Goal: Task Accomplishment & Management: Manage account settings

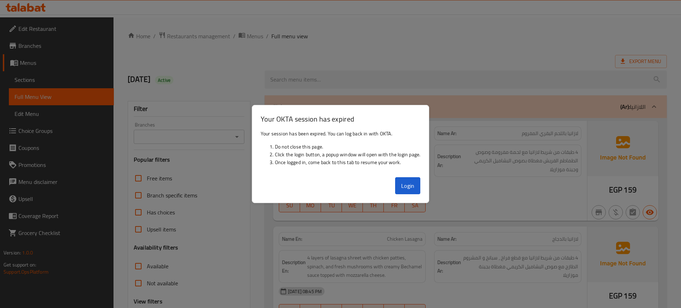
scroll to position [1342, 0]
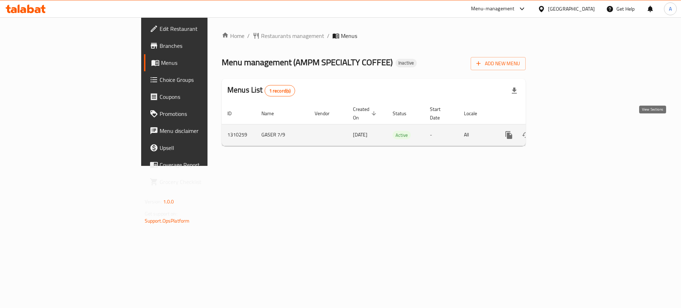
click at [563, 132] on icon "enhanced table" at bounding box center [560, 135] width 6 height 6
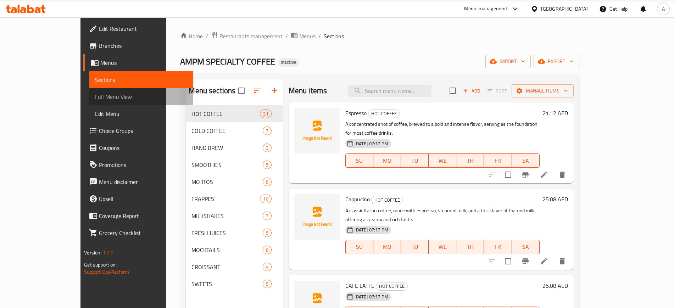
click at [95, 97] on span "Full Menu View" at bounding box center [141, 97] width 92 height 9
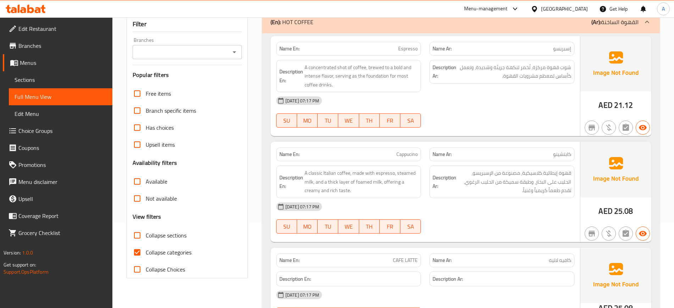
scroll to position [85, 0]
click at [136, 251] on input "Collapse categories" at bounding box center [137, 252] width 17 height 17
checkbox input "false"
click at [138, 234] on input "Collapse sections" at bounding box center [137, 235] width 17 height 17
checkbox input "true"
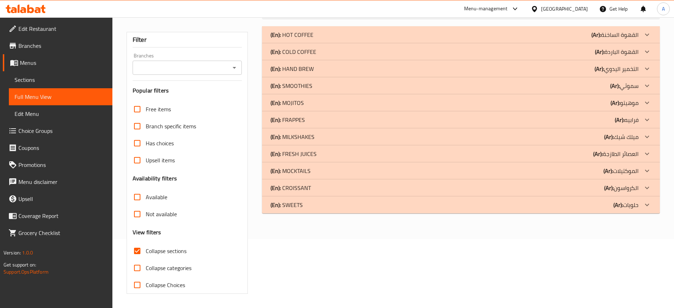
scroll to position [69, 0]
click at [292, 201] on p "(En): SWEETS" at bounding box center [286, 205] width 32 height 9
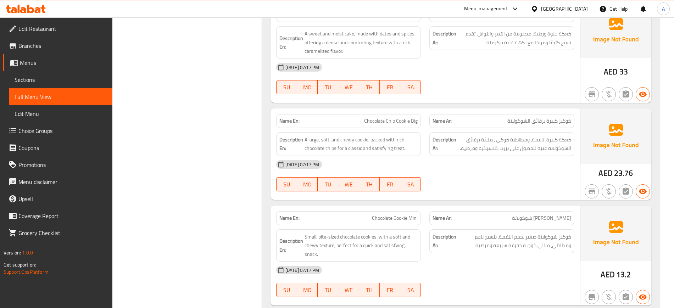
scroll to position [430, 0]
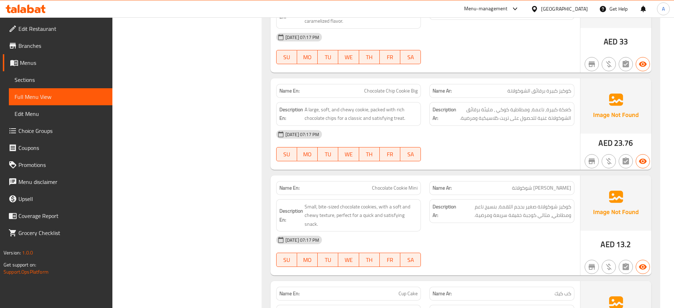
click at [383, 185] on span "Chocolate Cookie Mini" at bounding box center [395, 187] width 46 height 7
copy span "Chocolate"
click at [383, 185] on span "Chocolate Cookie Mini" at bounding box center [395, 187] width 46 height 7
copy span "Chocolate Cookie Mini"
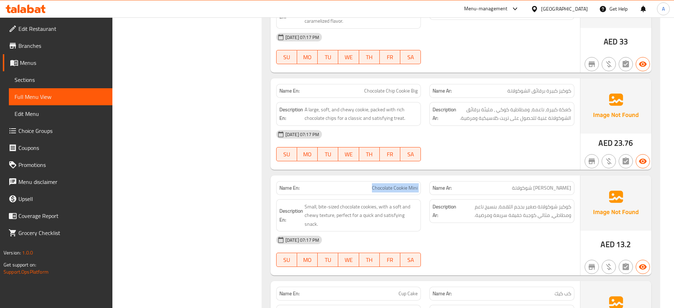
scroll to position [523, 0]
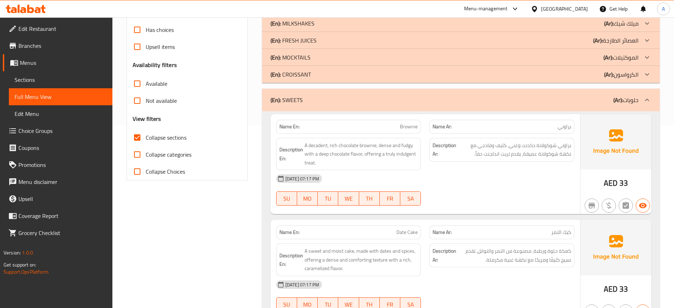
click at [239, 257] on div "Filter Branches Branches Popular filters Free items Branch specific items Has c…" at bounding box center [189, 278] width 135 height 739
click at [357, 169] on div "Description En: A decadent, rich chocolate brownie, dense and fudgy with a deep…" at bounding box center [348, 154] width 145 height 33
click at [361, 153] on span "A decadent, rich chocolate brownie, dense and fudgy with a deep chocolate flavo…" at bounding box center [361, 154] width 113 height 26
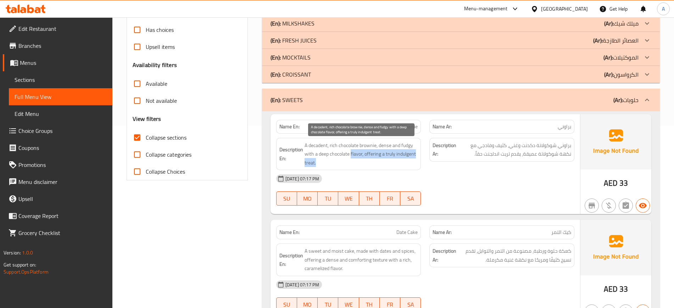
drag, startPoint x: 361, startPoint y: 153, endPoint x: 396, endPoint y: 165, distance: 37.0
click at [396, 165] on span "A decadent, rich chocolate brownie, dense and fudgy with a deep chocolate flavo…" at bounding box center [361, 154] width 113 height 26
click at [372, 152] on span "A decadent, rich chocolate brownie, dense and fudgy with a deep chocolate flavo…" at bounding box center [361, 154] width 113 height 26
click at [362, 155] on span "A decadent, rich chocolate brownie, dense and fudgy with a deep chocolate flavo…" at bounding box center [361, 154] width 113 height 26
drag, startPoint x: 363, startPoint y: 155, endPoint x: 372, endPoint y: 162, distance: 11.3
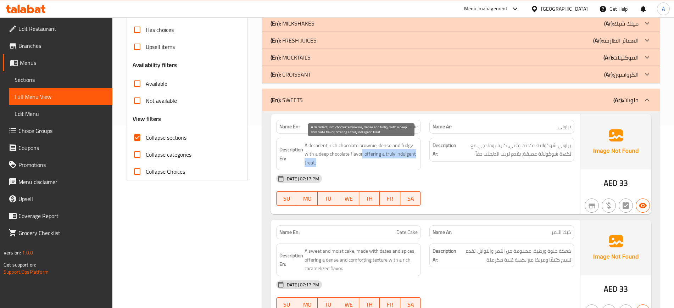
click at [372, 162] on span "A decadent, rich chocolate brownie, dense and fudgy with a deep chocolate flavo…" at bounding box center [361, 154] width 113 height 26
copy span ", offering a truly indulgent treat."
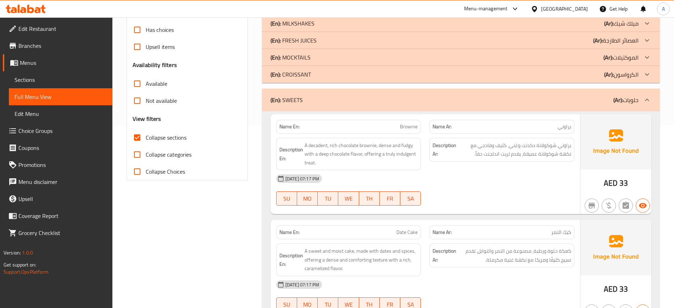
scroll to position [390, 0]
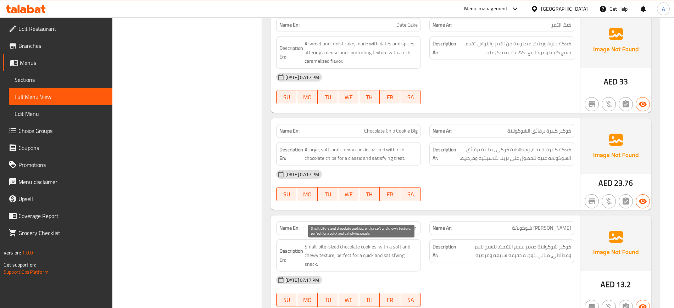
click at [329, 251] on span "Small, bite-sized chocolate cookies, with a soft and chewy texture, perfect for…" at bounding box center [361, 255] width 113 height 26
click at [335, 256] on span "Small, bite-sized chocolate cookies, with a soft and chewy texture, perfect for…" at bounding box center [361, 255] width 113 height 26
drag, startPoint x: 334, startPoint y: 255, endPoint x: 341, endPoint y: 263, distance: 11.1
click at [341, 263] on span "Small, bite-sized chocolate cookies, with a soft and chewy texture, perfect for…" at bounding box center [361, 255] width 113 height 26
copy span ", perfect for a quick and satisfying snack."
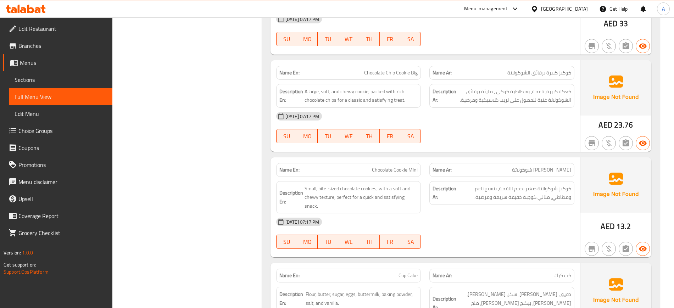
scroll to position [448, 0]
click at [249, 169] on div "Filter Branches Branches Popular filters Free items Branch specific items Has c…" at bounding box center [189, 12] width 135 height 739
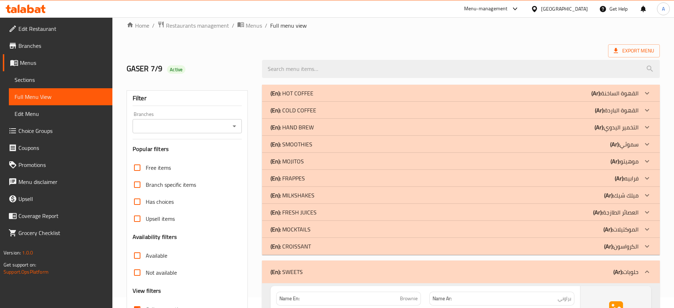
scroll to position [6, 0]
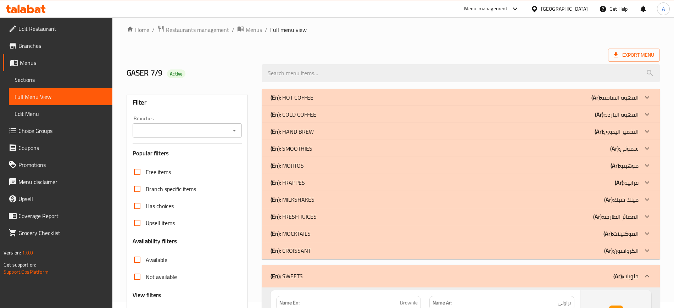
click at [296, 234] on p "(En): MOCKTAILS" at bounding box center [290, 233] width 40 height 9
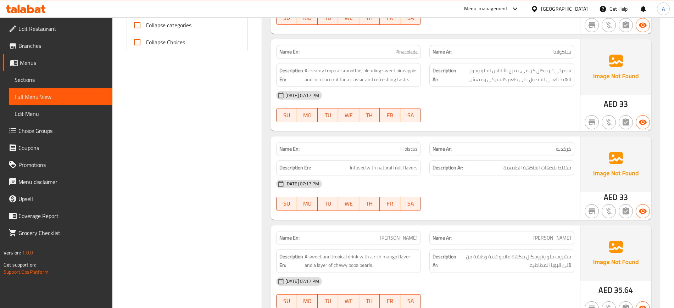
scroll to position [311, 0]
click at [45, 80] on span "Sections" at bounding box center [61, 80] width 92 height 9
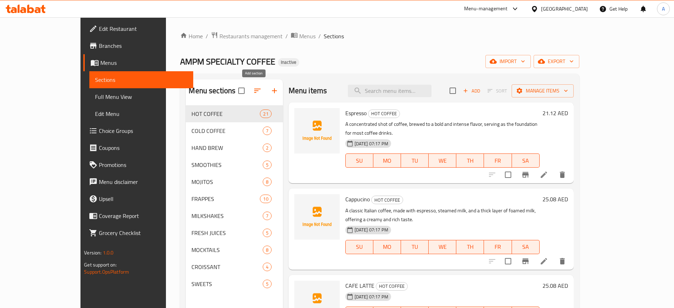
click at [272, 90] on icon "button" at bounding box center [274, 90] width 5 height 5
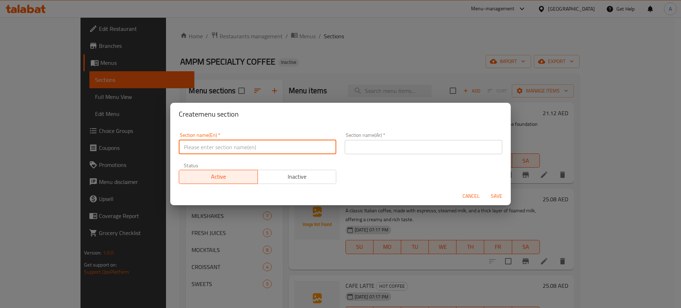
click at [231, 149] on input "text" at bounding box center [257, 147] width 157 height 14
paste input "BOBA ICE TEA"
type input "BOBA ICE TEA"
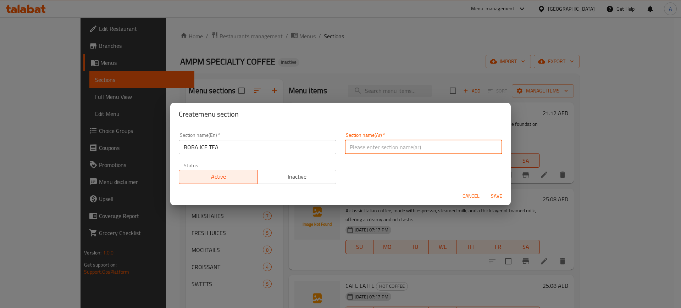
click at [372, 151] on input "text" at bounding box center [423, 147] width 157 height 14
type input "بوبا آيس تي"
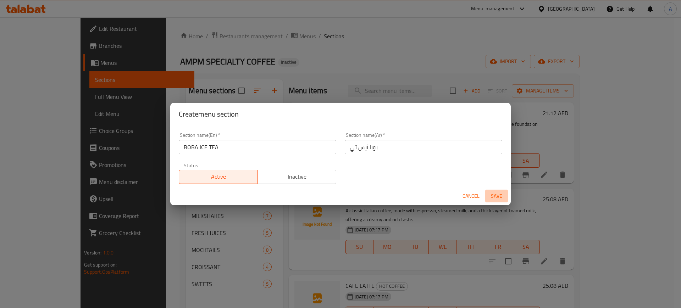
click at [492, 195] on span "Save" at bounding box center [496, 196] width 17 height 9
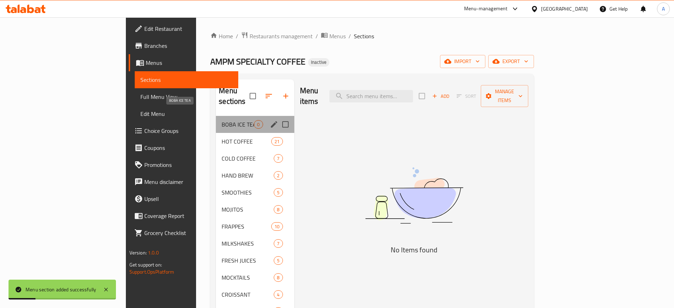
click at [222, 120] on span "BOBA ICE TEA" at bounding box center [238, 124] width 32 height 9
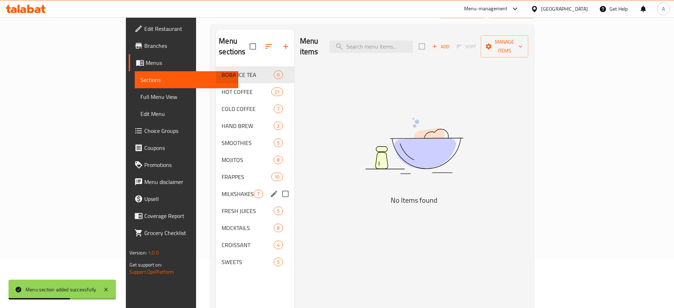
scroll to position [62, 0]
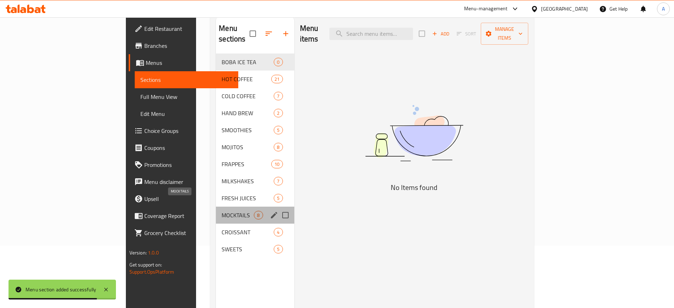
click at [222, 211] on span "MOCKTAILS" at bounding box center [238, 215] width 32 height 9
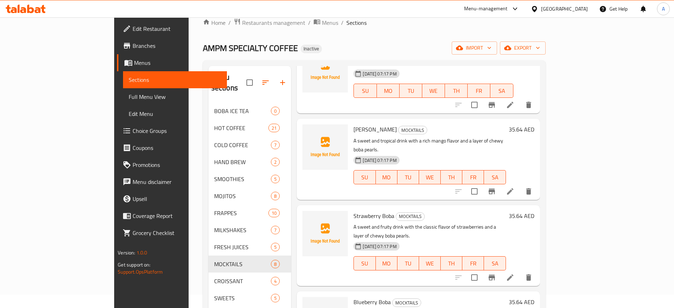
scroll to position [211, 0]
click at [482, 184] on input "checkbox" at bounding box center [474, 191] width 15 height 15
checkbox input "true"
click at [482, 270] on input "checkbox" at bounding box center [474, 277] width 15 height 15
checkbox input "true"
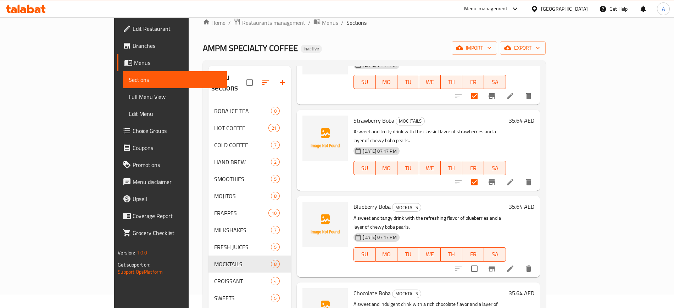
scroll to position [319, 0]
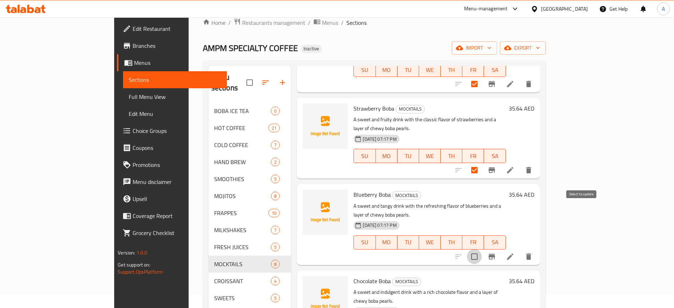
click at [482, 249] on input "checkbox" at bounding box center [474, 256] width 15 height 15
checkbox input "true"
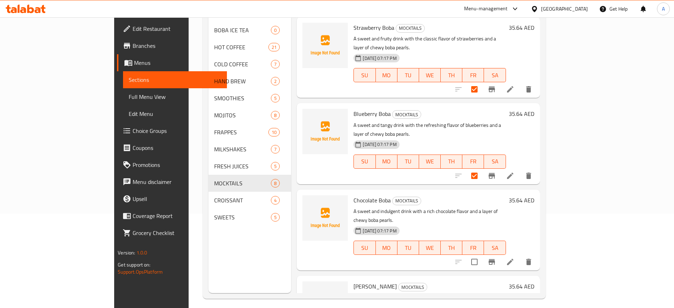
scroll to position [99, 0]
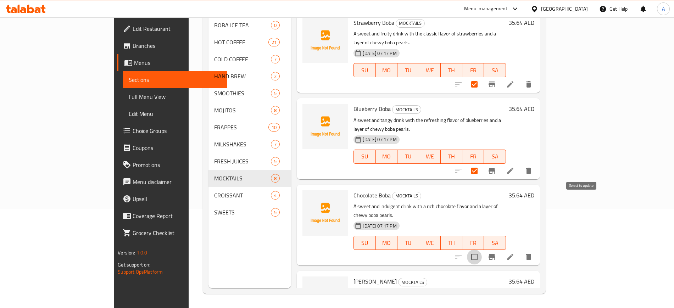
click at [482, 250] on input "checkbox" at bounding box center [474, 257] width 15 height 15
checkbox input "true"
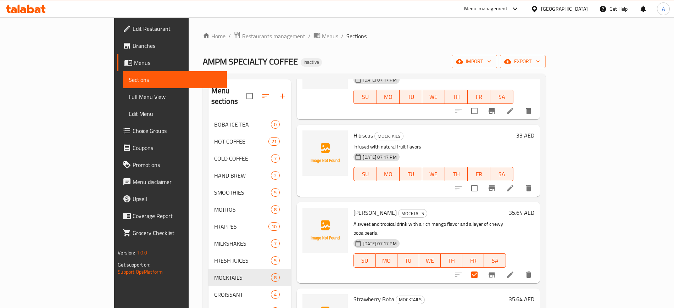
scroll to position [0, 0]
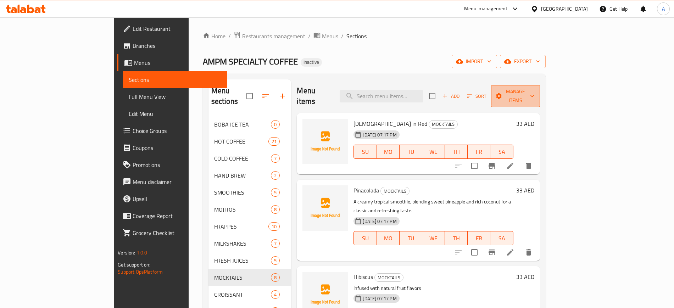
click at [536, 93] on icon "button" at bounding box center [532, 96] width 7 height 7
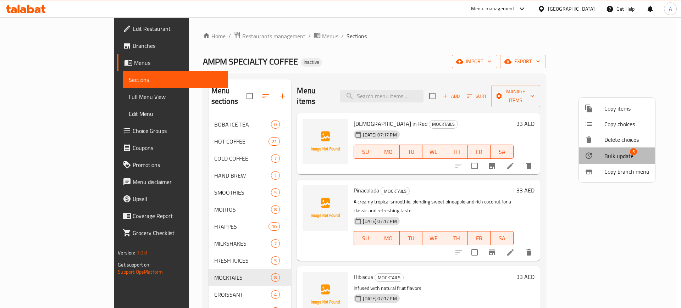
click at [613, 155] on span "Bulk update" at bounding box center [618, 156] width 29 height 9
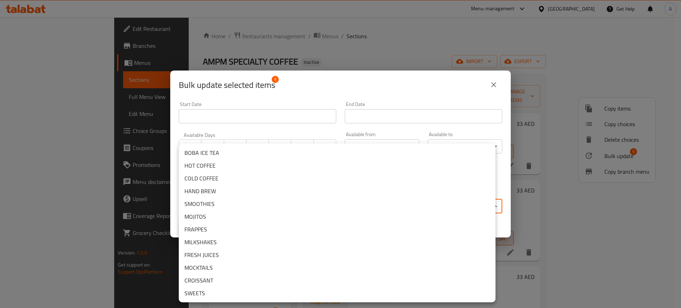
click at [221, 205] on body "​ Menu-management United Arab Emirates Get Help A Edit Restaurant Branches Menu…" at bounding box center [340, 162] width 681 height 291
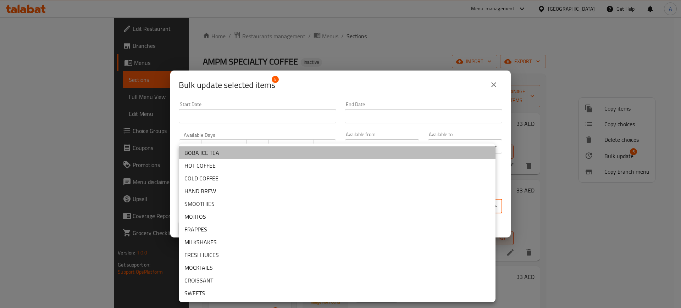
click at [197, 154] on li "BOBA ICE TEA" at bounding box center [337, 152] width 317 height 13
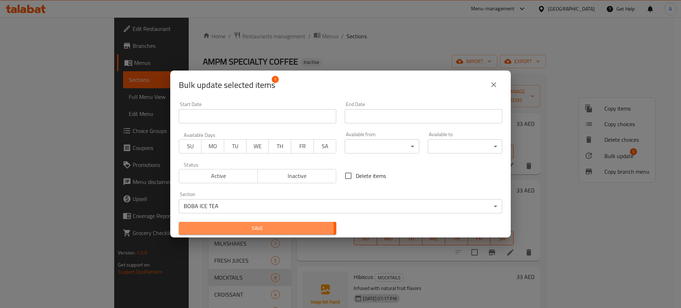
click at [247, 230] on span "Save" at bounding box center [257, 228] width 146 height 9
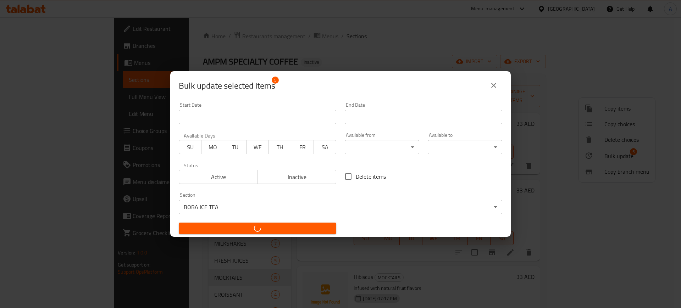
checkbox input "false"
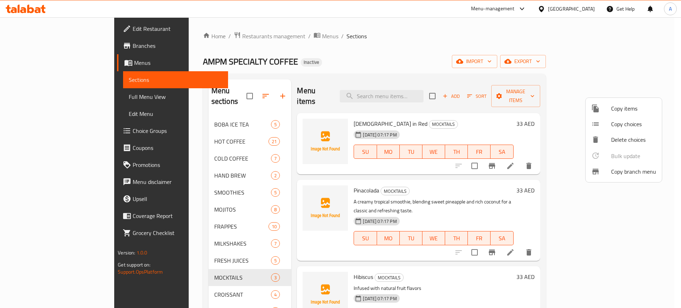
click at [405, 94] on div at bounding box center [340, 154] width 681 height 308
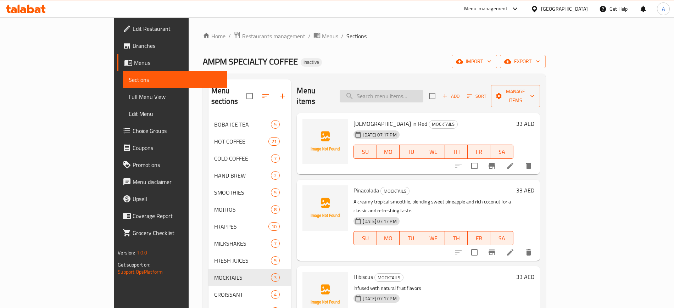
click at [413, 93] on input "search" at bounding box center [382, 96] width 84 height 12
paste input "blended matcha"
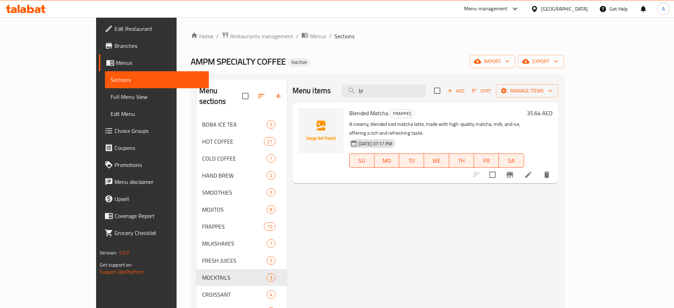
type input "b"
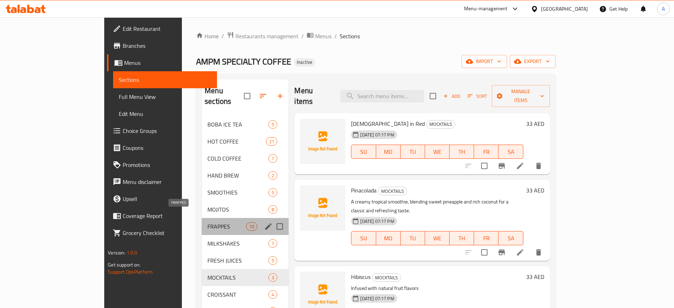
click at [207, 222] on span "FRAPPES" at bounding box center [226, 226] width 39 height 9
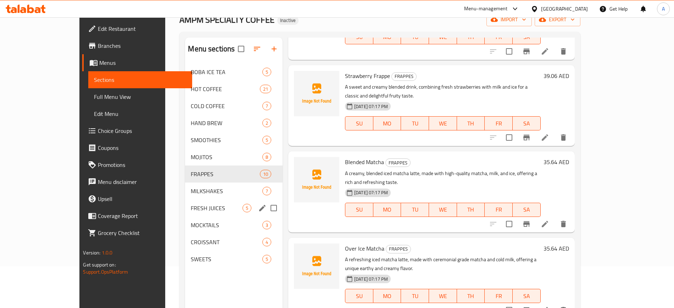
scroll to position [39, 0]
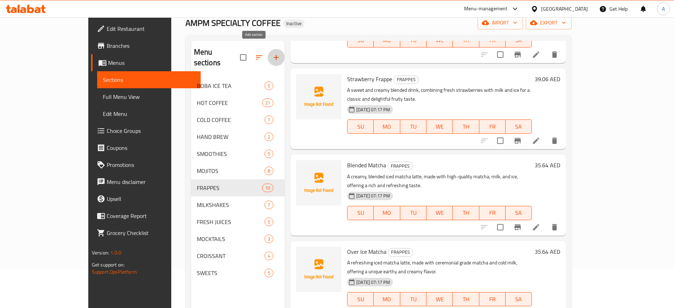
click at [272, 53] on icon "button" at bounding box center [276, 57] width 9 height 9
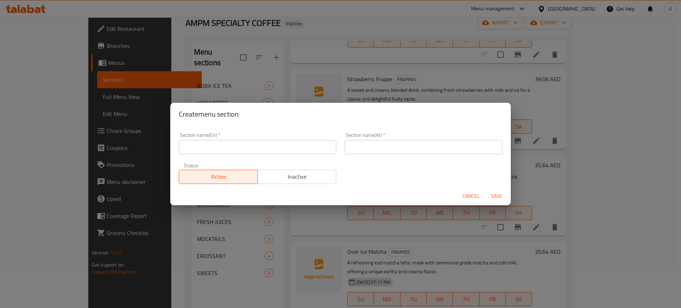
paste input "SIGNATURES"
click at [249, 150] on input "SIGNATURES" at bounding box center [257, 147] width 157 height 14
type input "SIGNATURES"
type input "سيجنتشرز"
click at [496, 198] on span "Save" at bounding box center [496, 196] width 17 height 9
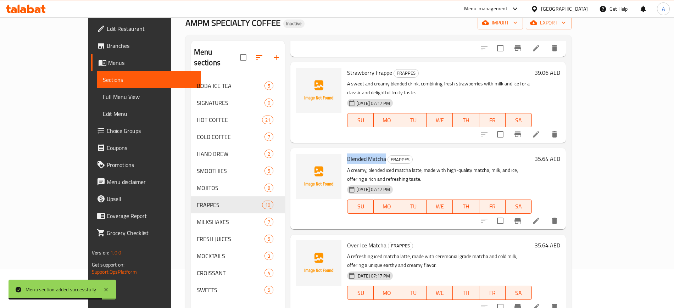
scroll to position [348, 0]
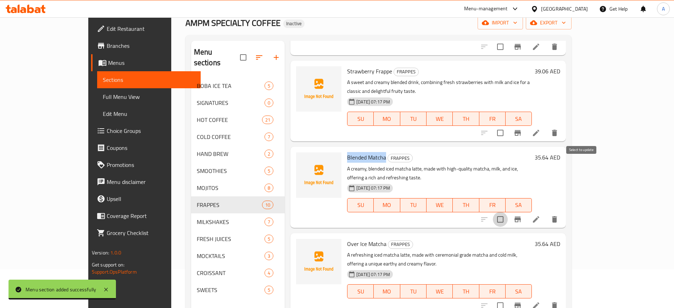
click at [508, 212] on input "checkbox" at bounding box center [500, 219] width 15 height 15
checkbox input "true"
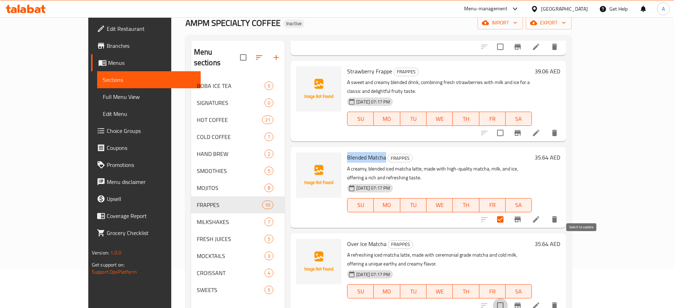
click at [508, 298] on input "checkbox" at bounding box center [500, 305] width 15 height 15
checkbox input "true"
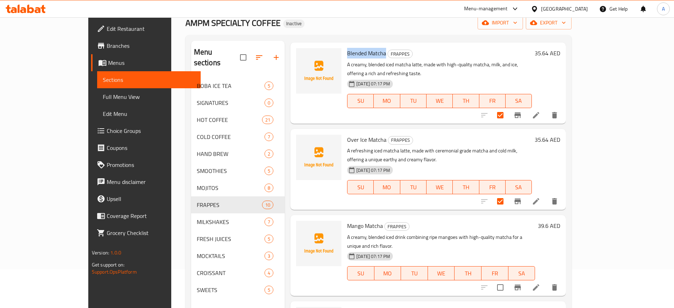
scroll to position [484, 0]
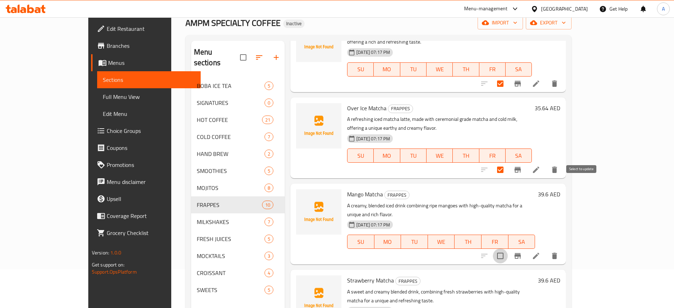
click at [508, 249] on input "checkbox" at bounding box center [500, 256] width 15 height 15
checkbox input "true"
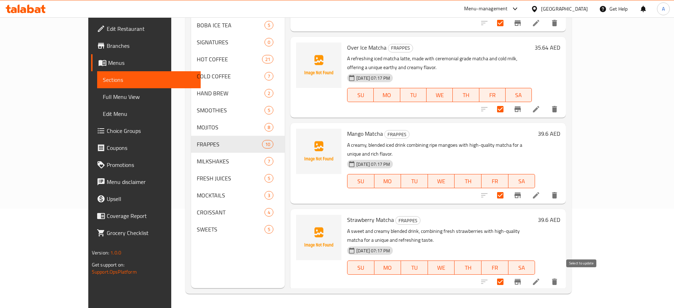
checkbox input "true"
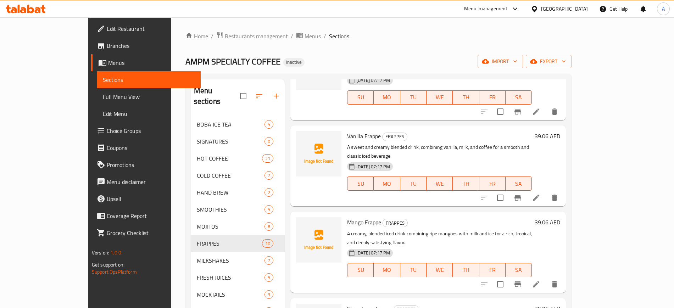
scroll to position [0, 0]
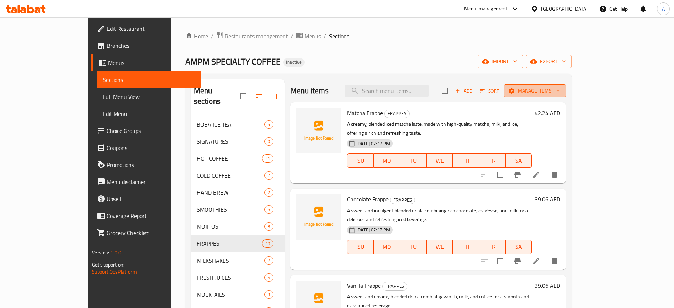
click at [562, 93] on icon "button" at bounding box center [557, 90] width 7 height 7
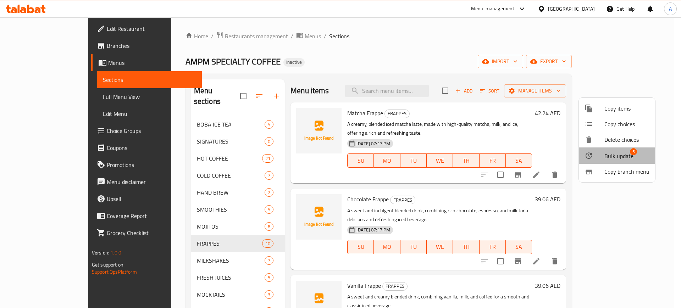
click at [612, 157] on span "Bulk update" at bounding box center [618, 156] width 29 height 9
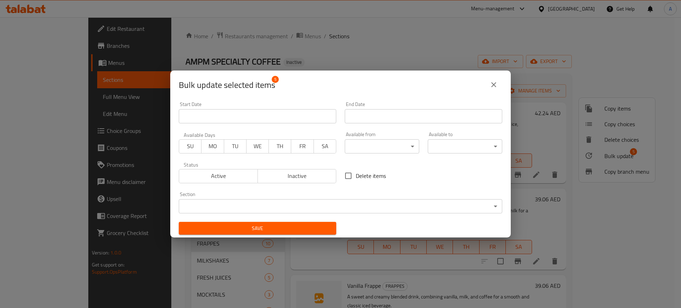
click at [258, 211] on body "​ Menu-management United Arab Emirates Get Help A Edit Restaurant Branches Menu…" at bounding box center [340, 162] width 681 height 291
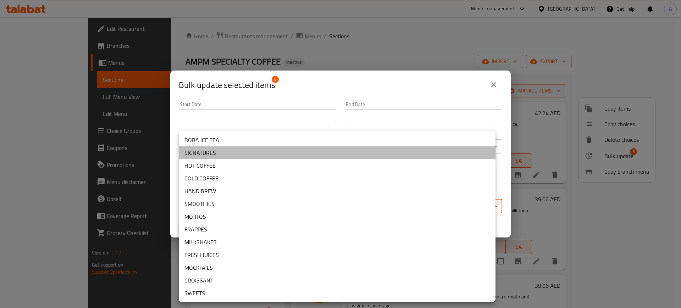
click at [190, 151] on li "SIGNATURES" at bounding box center [337, 152] width 317 height 13
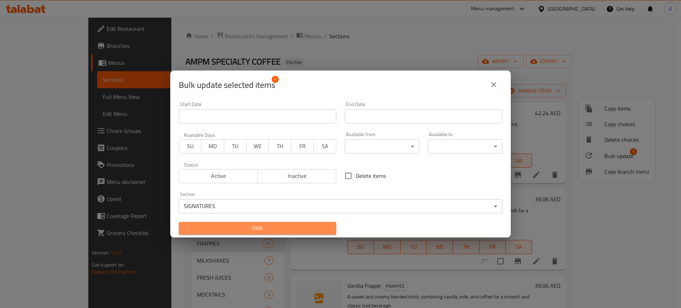
click at [258, 233] on button "Save" at bounding box center [257, 228] width 157 height 13
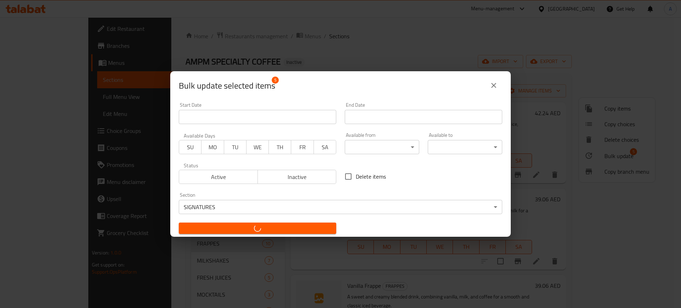
checkbox input "false"
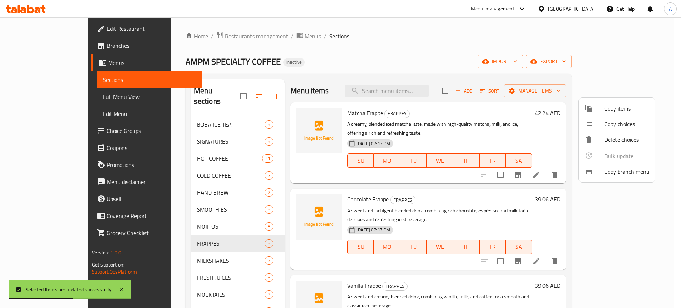
click at [30, 93] on div at bounding box center [340, 154] width 681 height 308
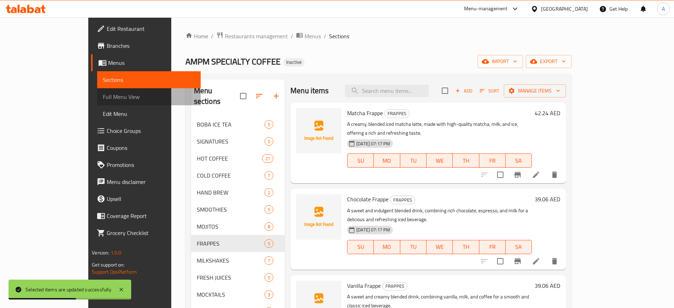
click at [103, 93] on span "Full Menu View" at bounding box center [149, 97] width 92 height 9
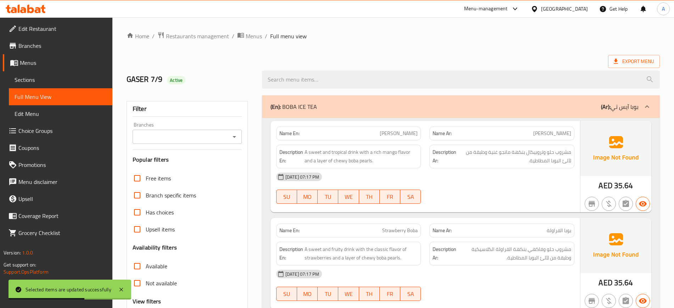
scroll to position [145, 0]
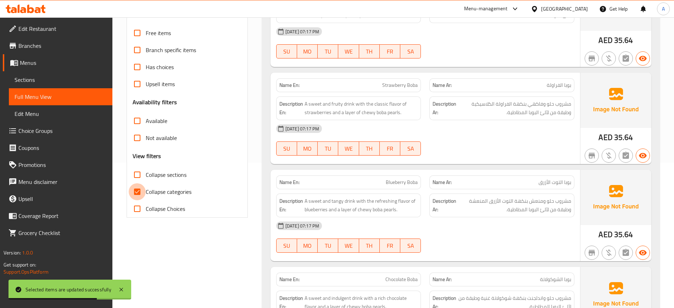
click at [135, 196] on input "Collapse categories" at bounding box center [137, 191] width 17 height 17
checkbox input "false"
click at [136, 177] on input "Collapse sections" at bounding box center [137, 174] width 17 height 17
checkbox input "true"
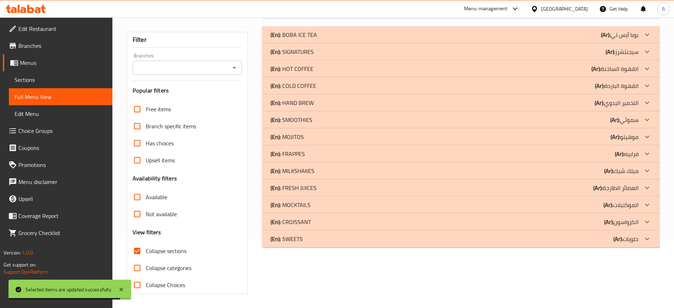
scroll to position [69, 0]
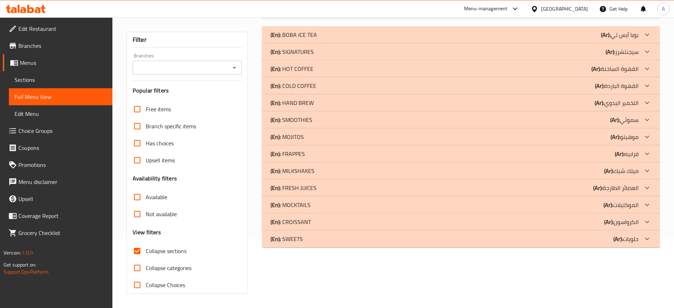
click at [287, 240] on p "(En): SWEETS" at bounding box center [286, 239] width 32 height 9
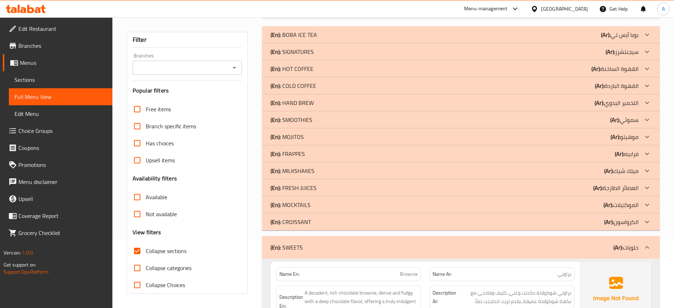
click at [295, 205] on p "(En): MOCKTAILS" at bounding box center [290, 205] width 40 height 9
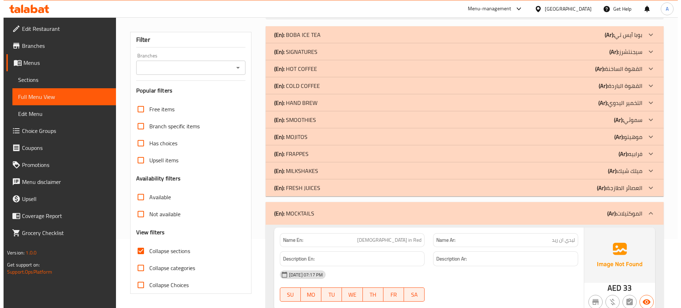
scroll to position [0, 0]
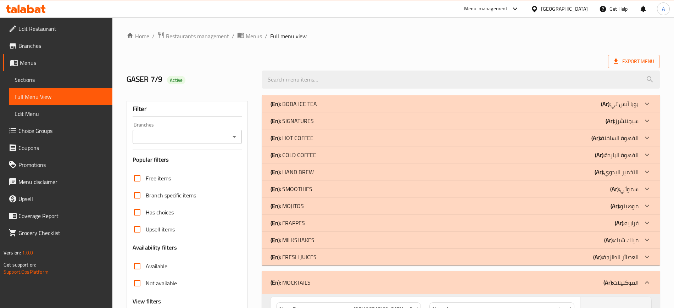
click at [287, 119] on p "(En): SIGNATURES" at bounding box center [291, 121] width 43 height 9
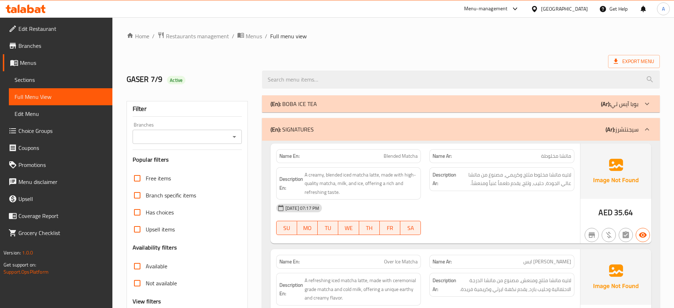
click at [296, 105] on p "(En): BOBA ICE TEA" at bounding box center [293, 104] width 46 height 9
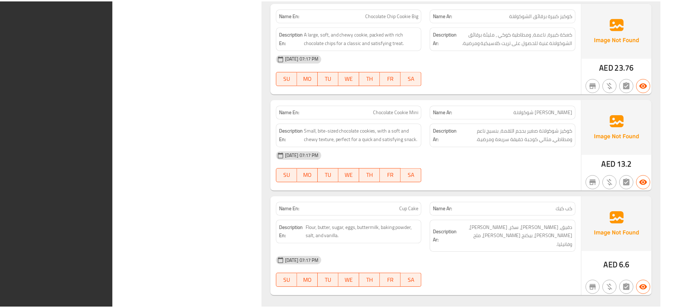
scroll to position [1903, 0]
